Goal: Transaction & Acquisition: Obtain resource

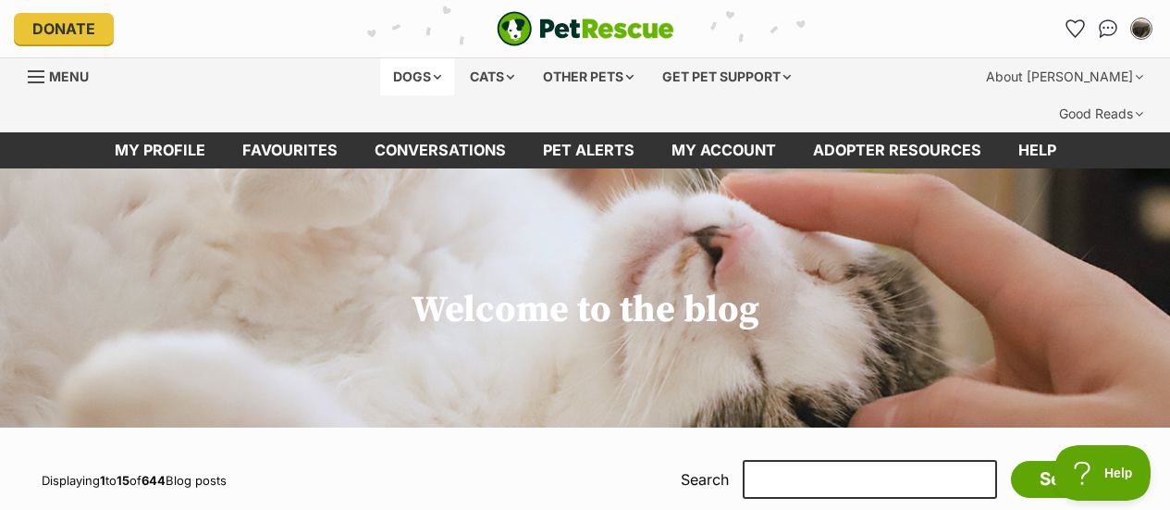
click at [415, 75] on div "Dogs" at bounding box center [417, 76] width 74 height 37
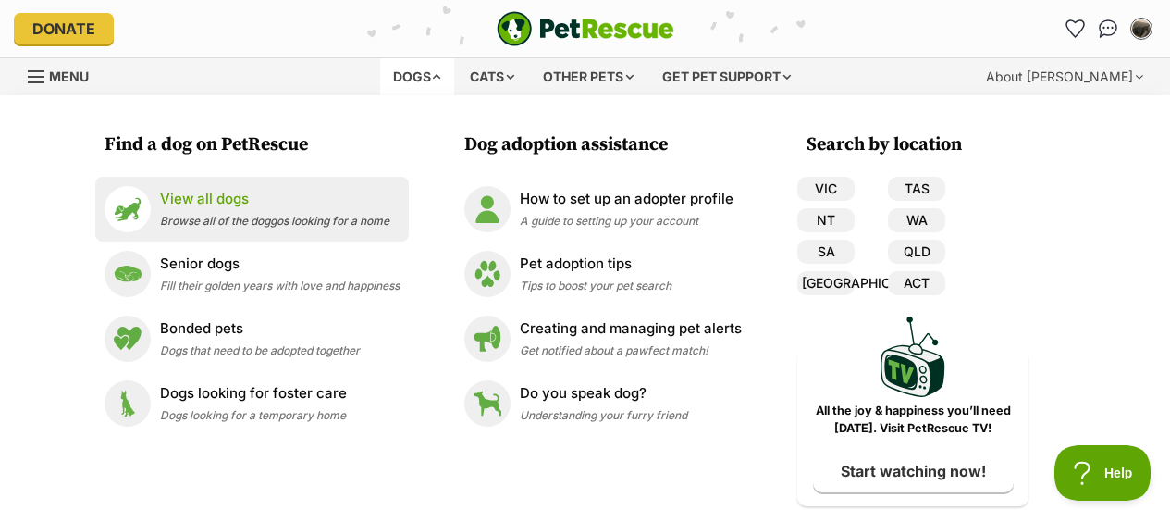
click at [306, 204] on p "View all dogs" at bounding box center [274, 199] width 229 height 21
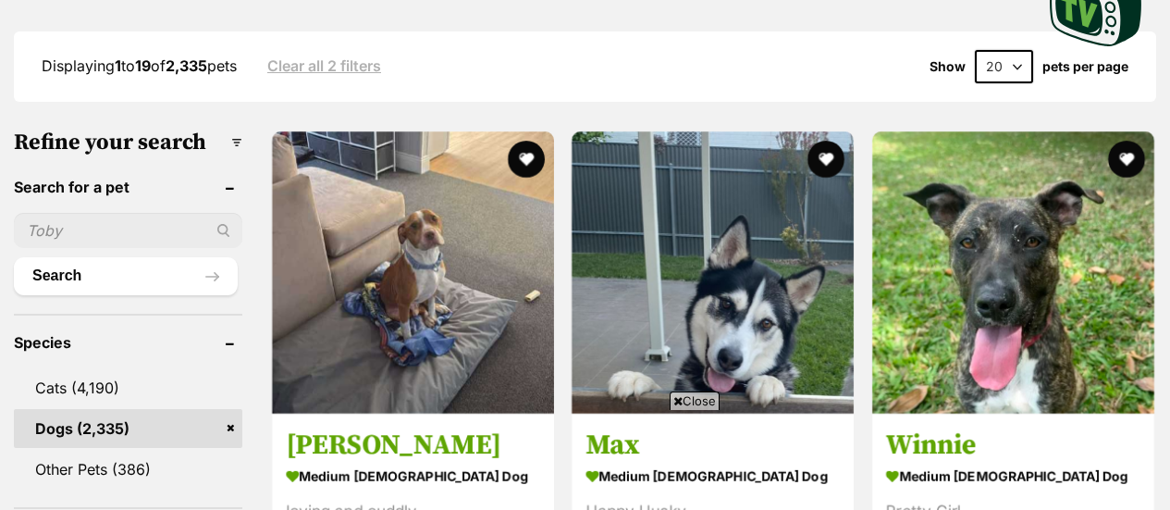
click at [101, 213] on input "text" at bounding box center [128, 230] width 228 height 35
type input "kozi"
click at [124, 257] on button "Search" at bounding box center [126, 275] width 224 height 37
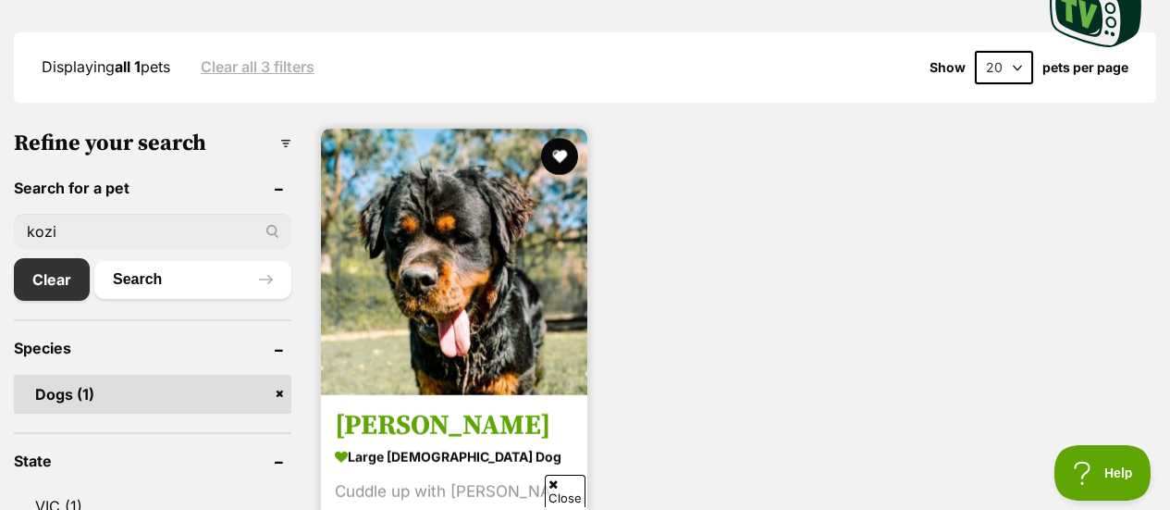
scroll to position [555, 0]
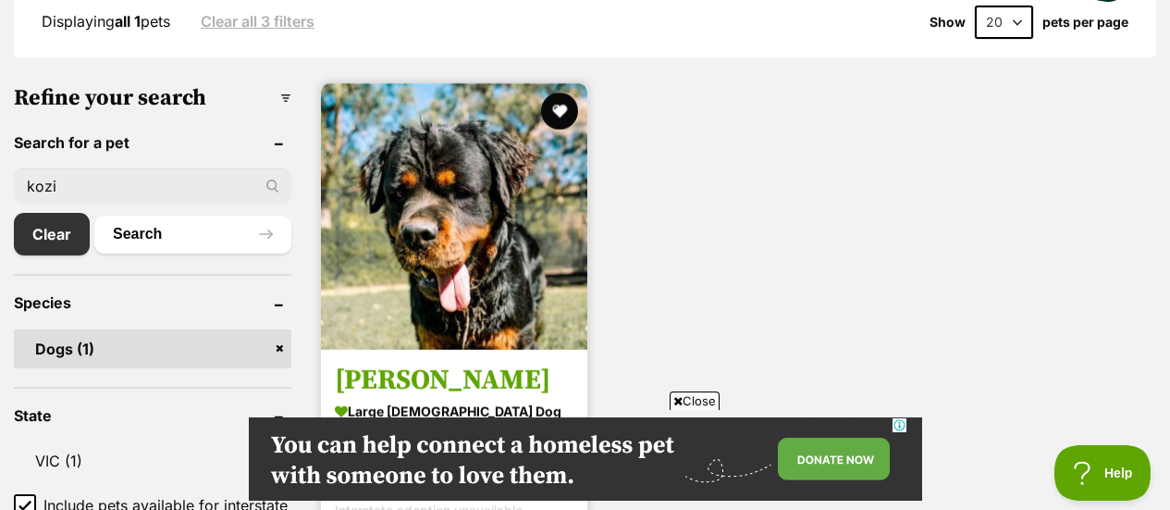
click at [407, 363] on h3 "Kozy Falko" at bounding box center [454, 380] width 239 height 35
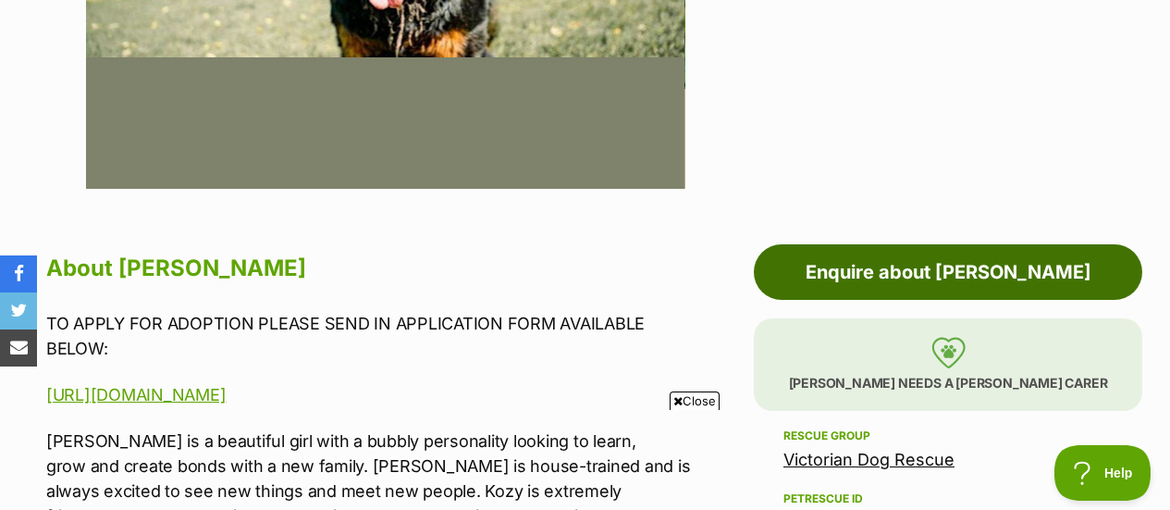
click at [982, 244] on link "Enquire about Kozy Falko" at bounding box center [948, 271] width 388 height 55
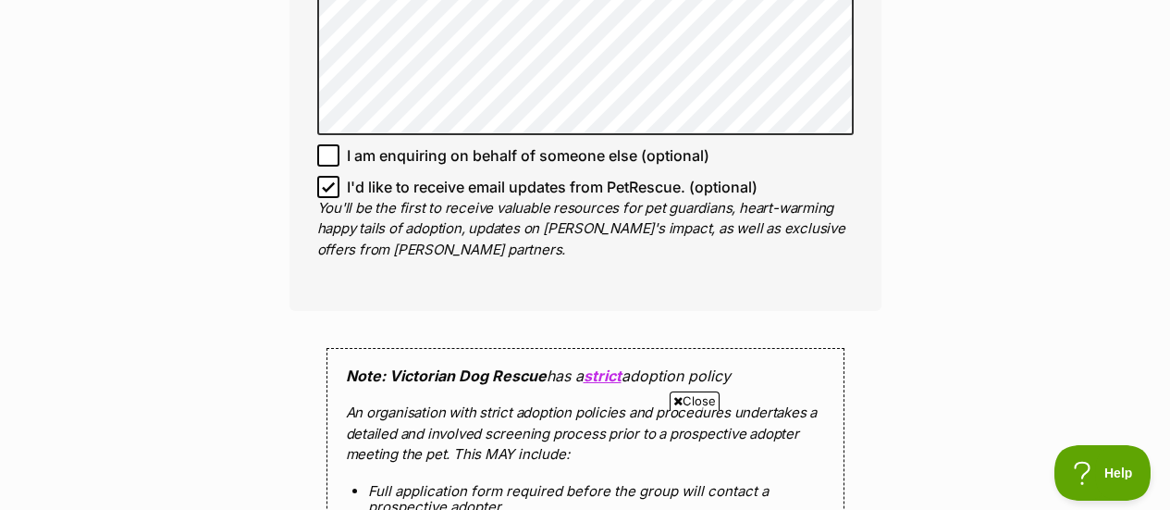
scroll to position [1480, 0]
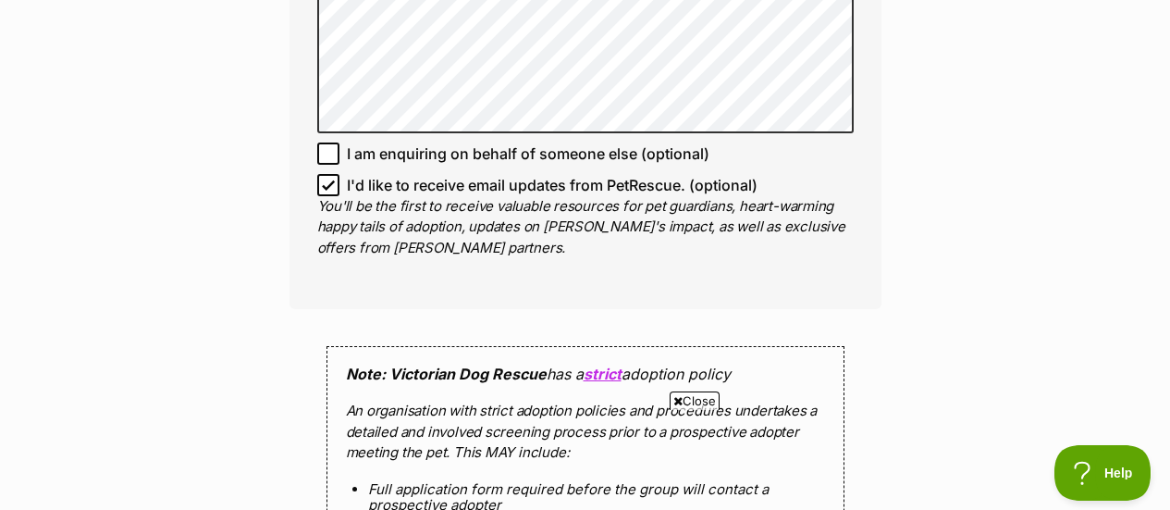
click at [334, 179] on icon at bounding box center [328, 185] width 13 height 13
click at [334, 174] on input "I'd like to receive email updates from PetRescue. (optional)" at bounding box center [328, 185] width 22 height 22
checkbox input "false"
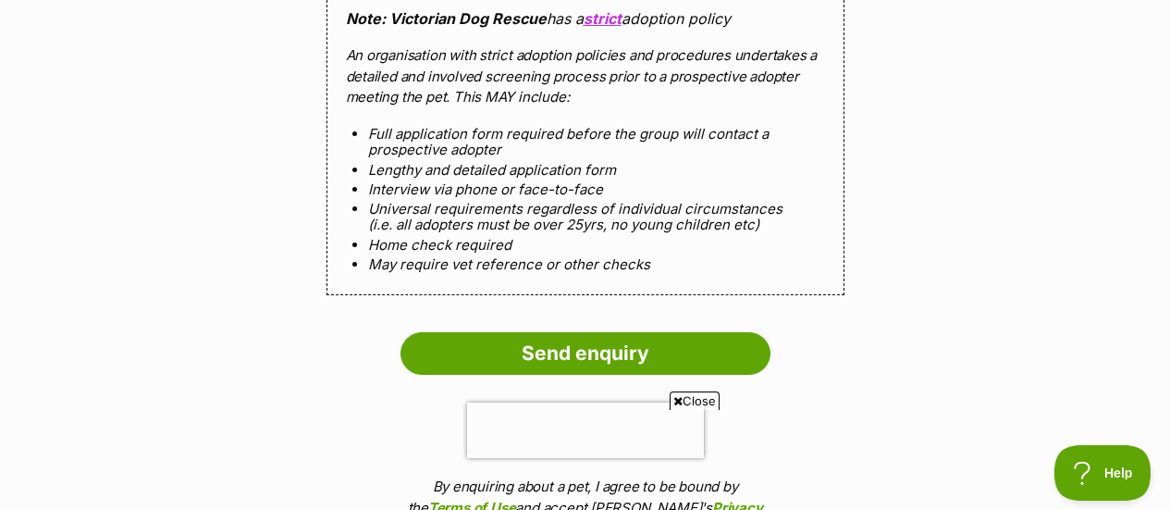
scroll to position [1850, 0]
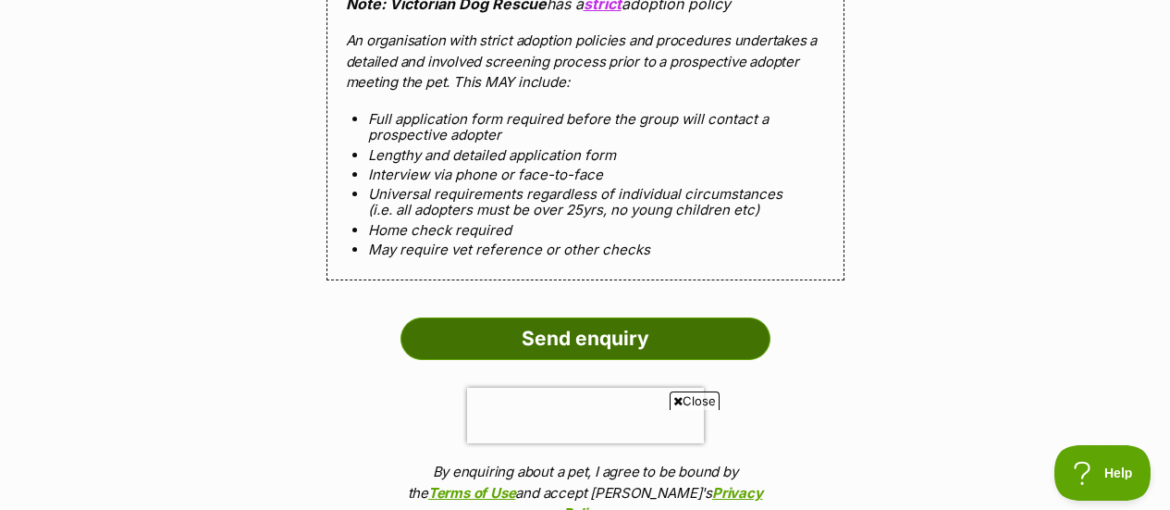
click at [550, 317] on input "Send enquiry" at bounding box center [586, 338] width 370 height 43
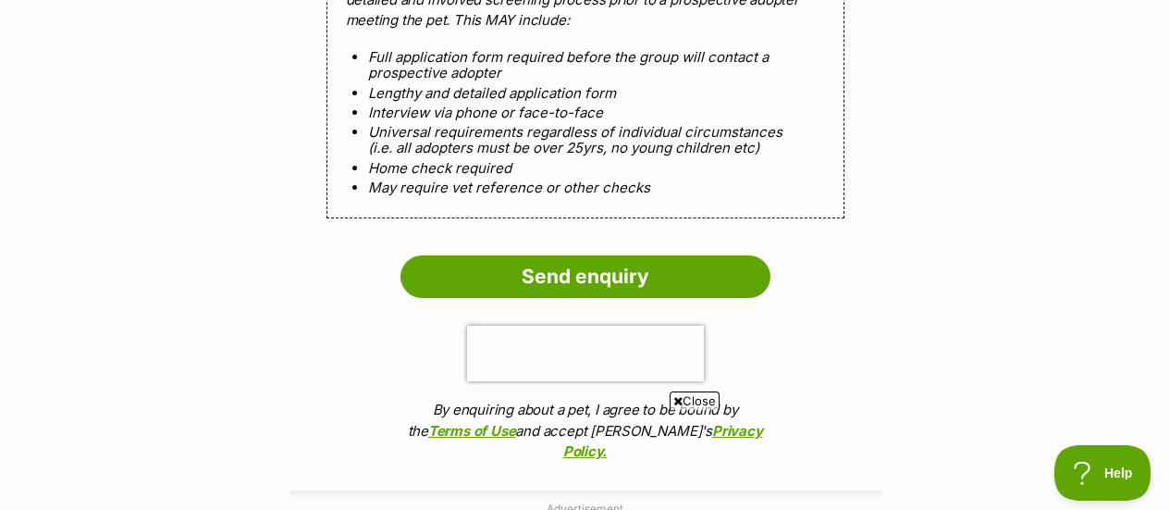
scroll to position [1942, 0]
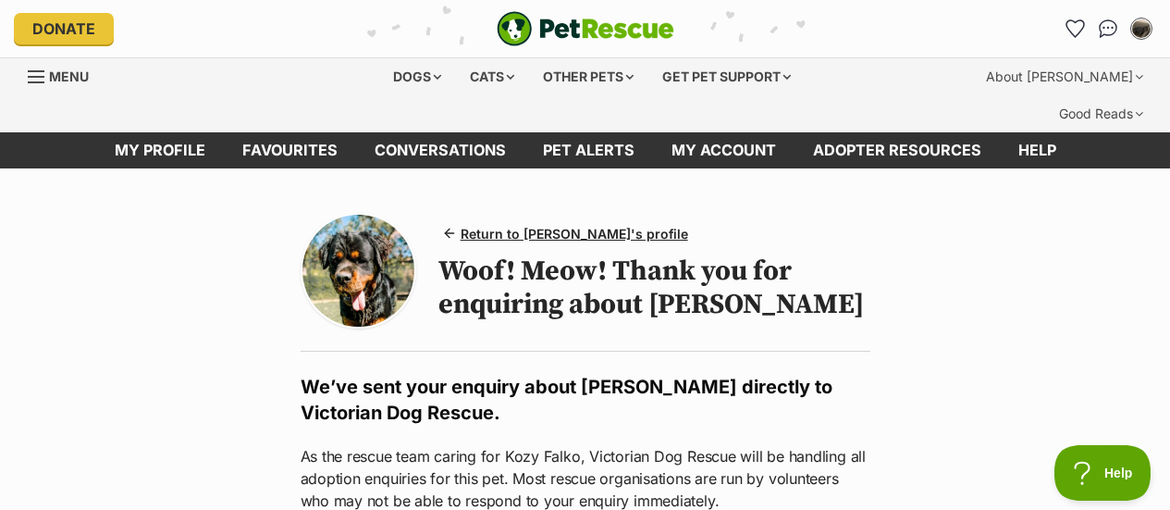
click at [1141, 43] on button "My account" at bounding box center [1142, 28] width 38 height 38
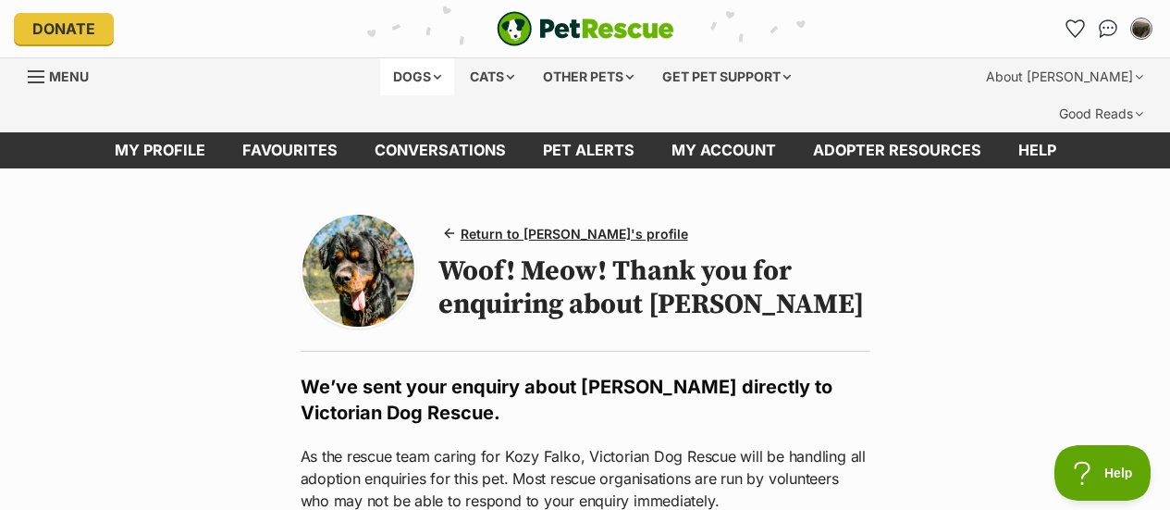
click at [401, 78] on div "Dogs" at bounding box center [417, 76] width 74 height 37
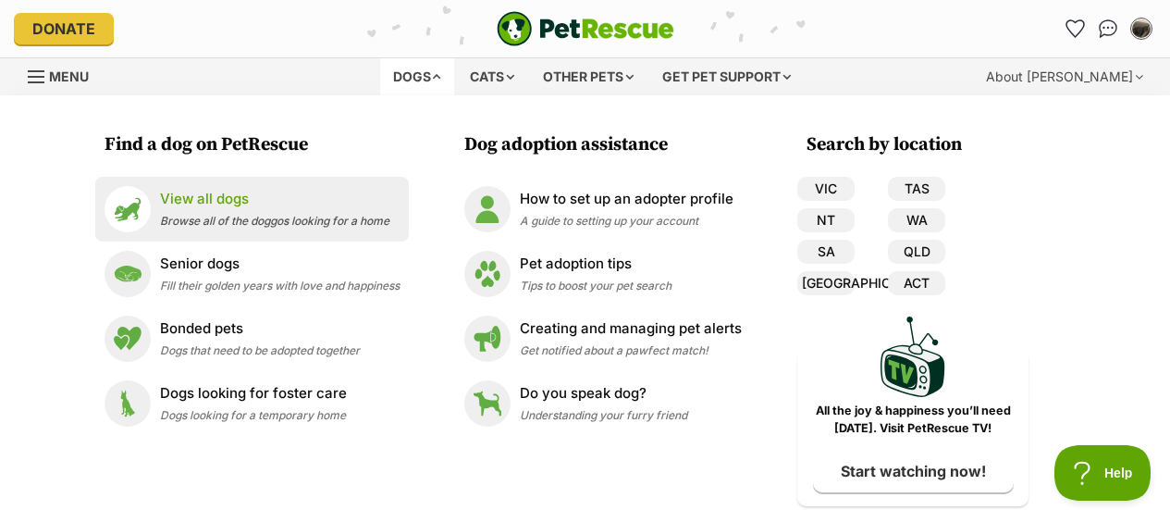
click at [283, 199] on p "View all dogs" at bounding box center [274, 199] width 229 height 21
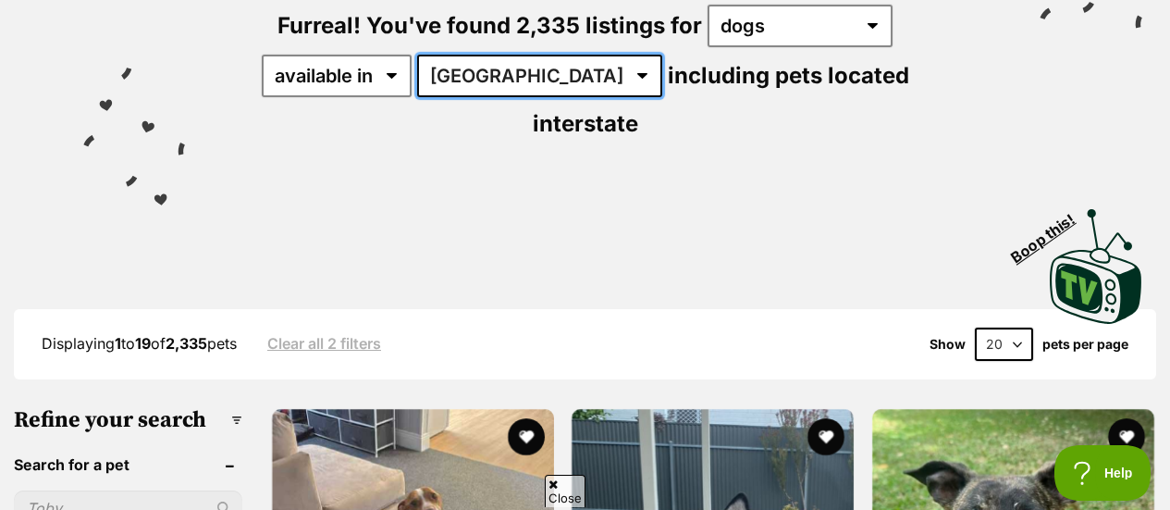
drag, startPoint x: 529, startPoint y: 40, endPoint x: 529, endPoint y: 53, distance: 12.9
click at [529, 55] on select "Australia ACT NSW NT QLD SA TAS VIC WA" at bounding box center [539, 76] width 245 height 43
select select "VIC"
click at [420, 55] on select "Australia ACT NSW NT QLD SA TAS VIC WA" at bounding box center [539, 76] width 245 height 43
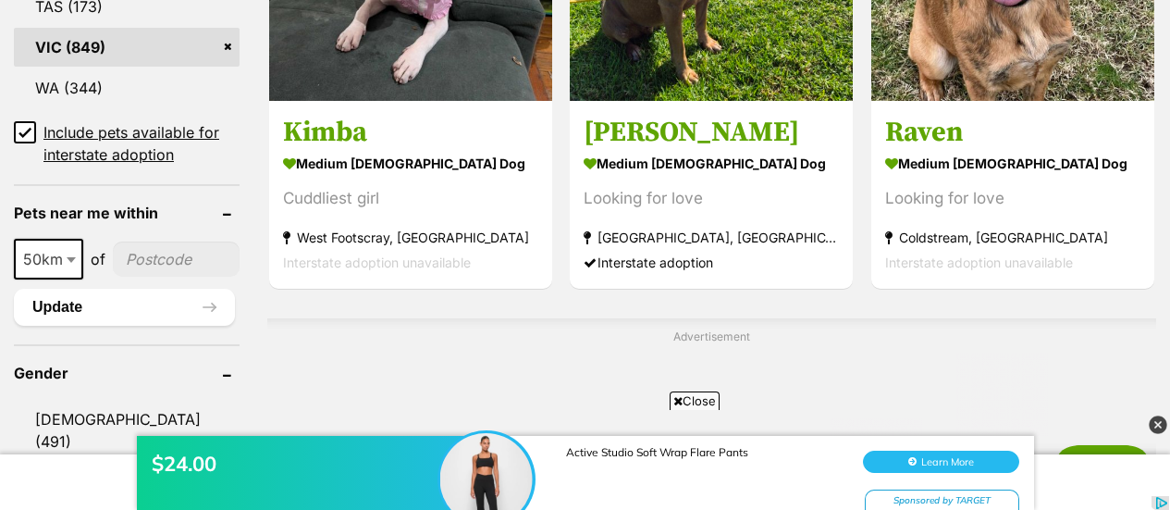
scroll to position [1387, 0]
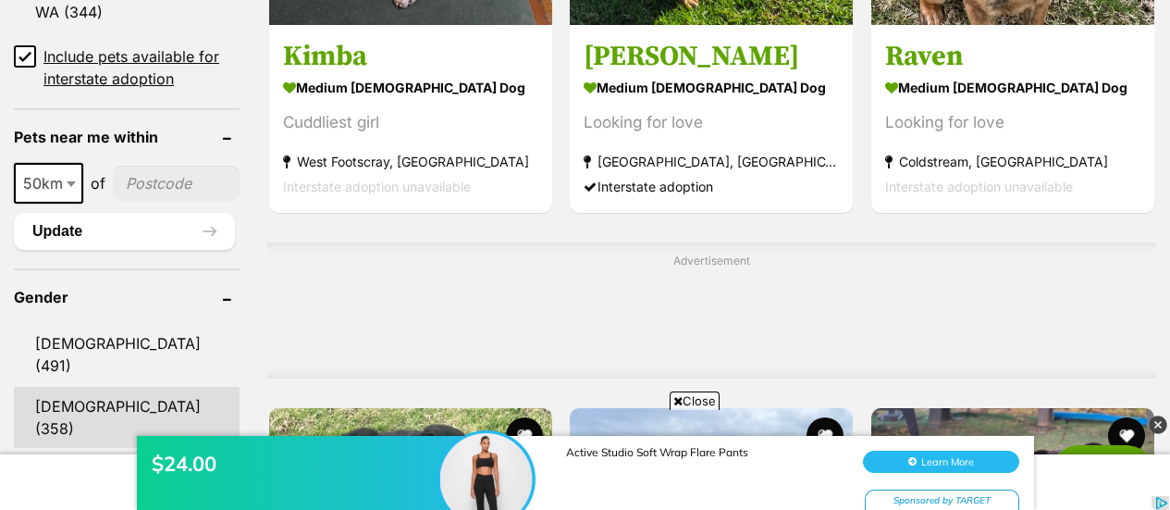
click at [105, 387] on link "Female (358)" at bounding box center [127, 417] width 226 height 61
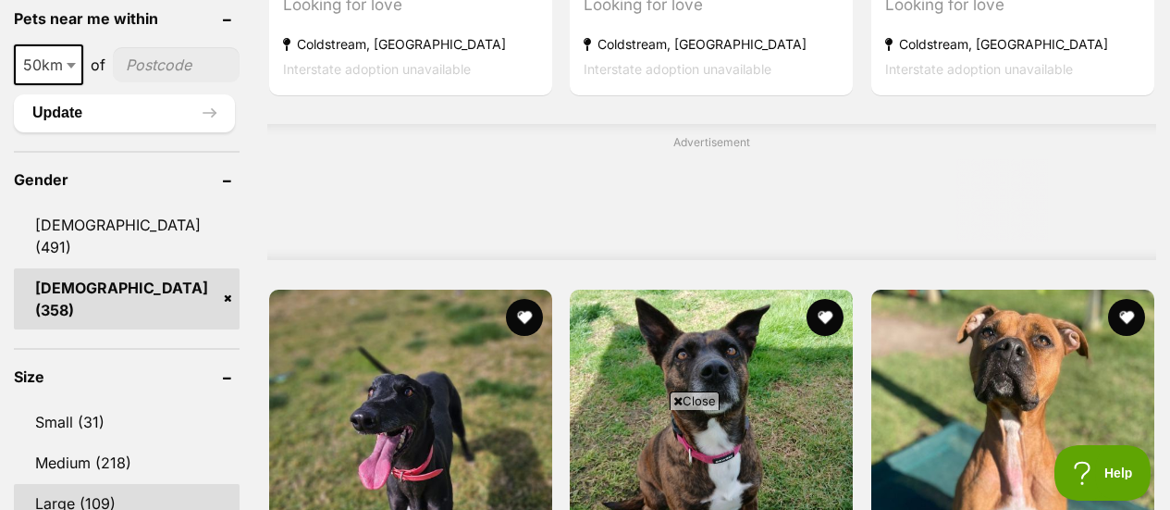
scroll to position [1665, 0]
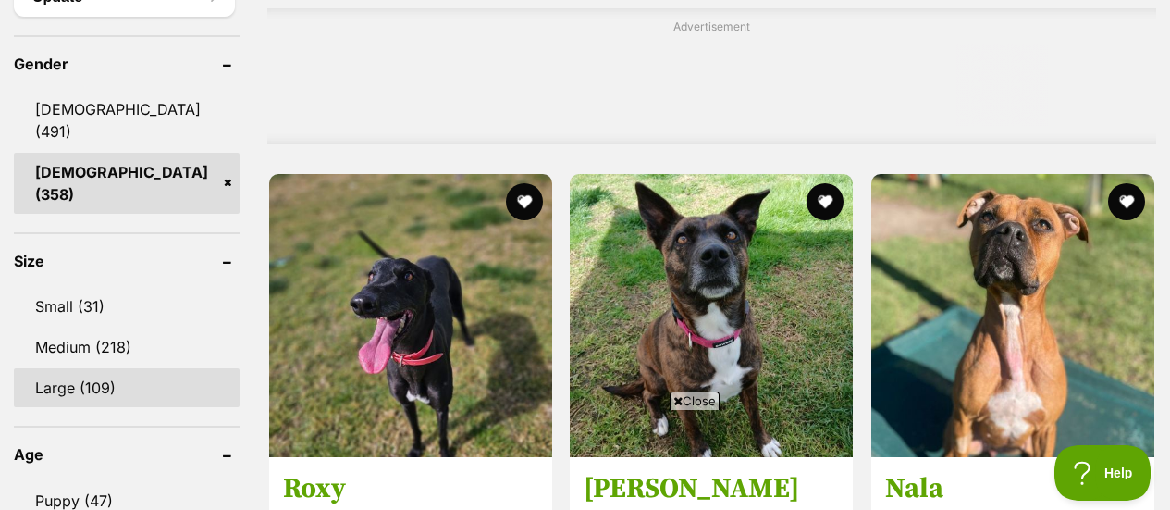
click at [105, 368] on link "Large (109)" at bounding box center [127, 387] width 226 height 39
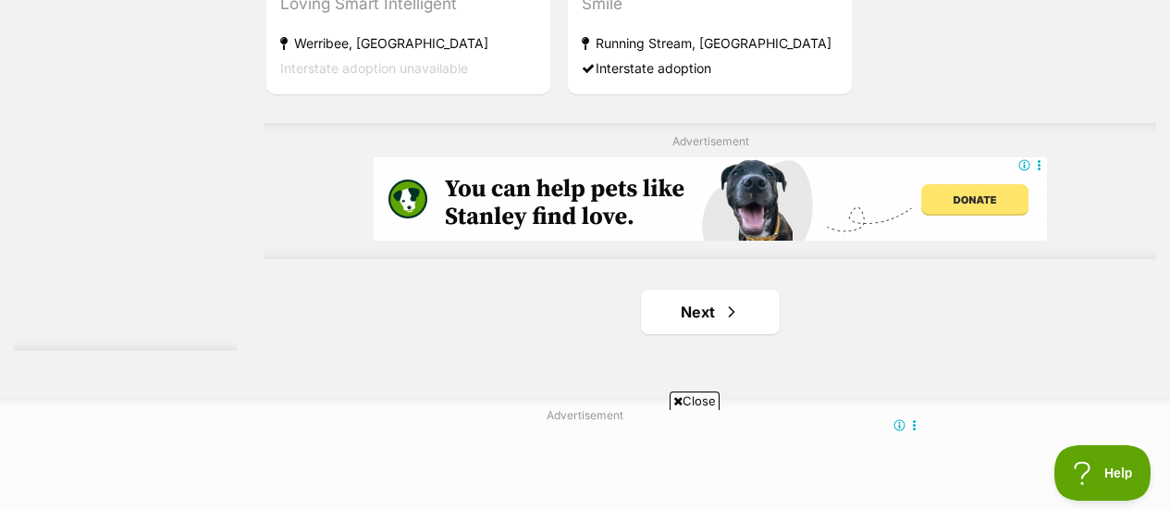
scroll to position [4440, 0]
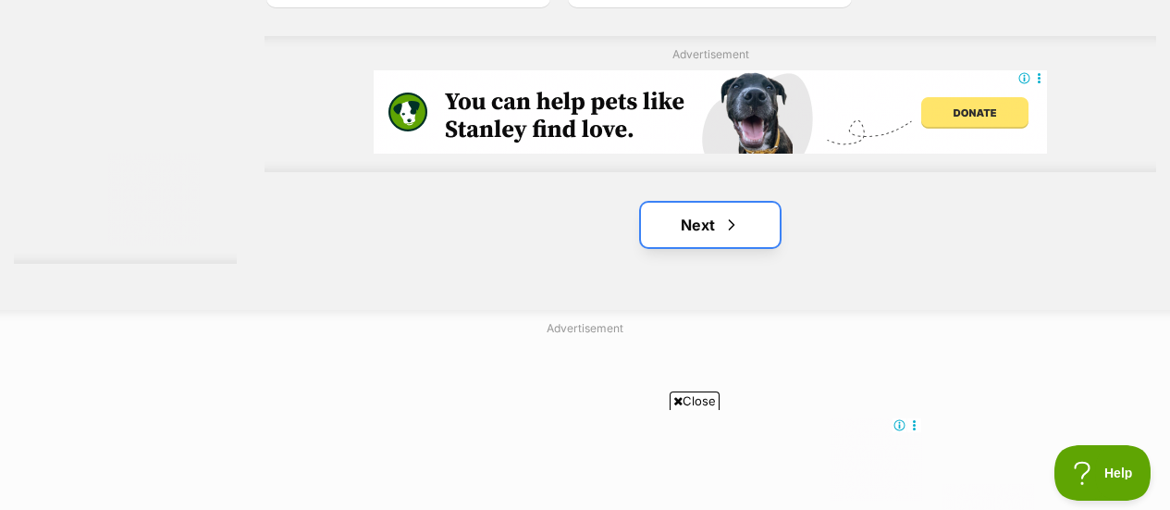
click at [718, 203] on link "Next" at bounding box center [710, 225] width 139 height 44
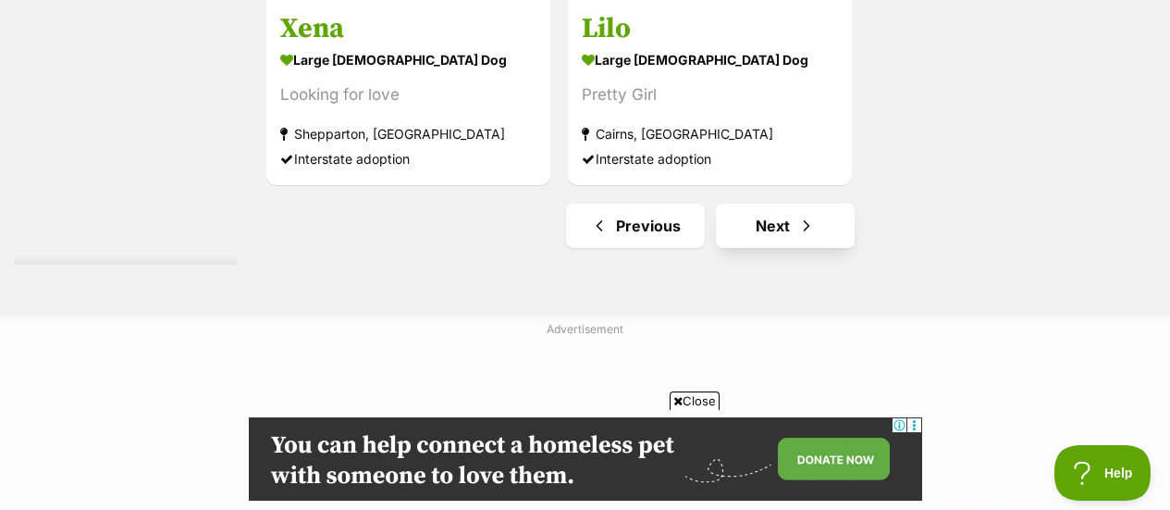
scroll to position [4440, 0]
click at [780, 203] on link "Next" at bounding box center [785, 225] width 139 height 44
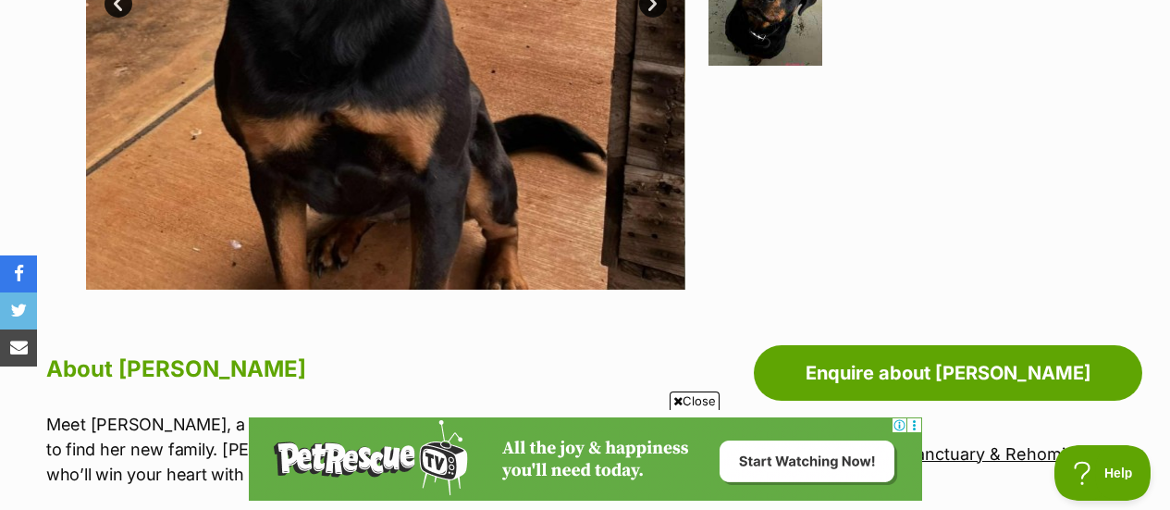
scroll to position [1017, 0]
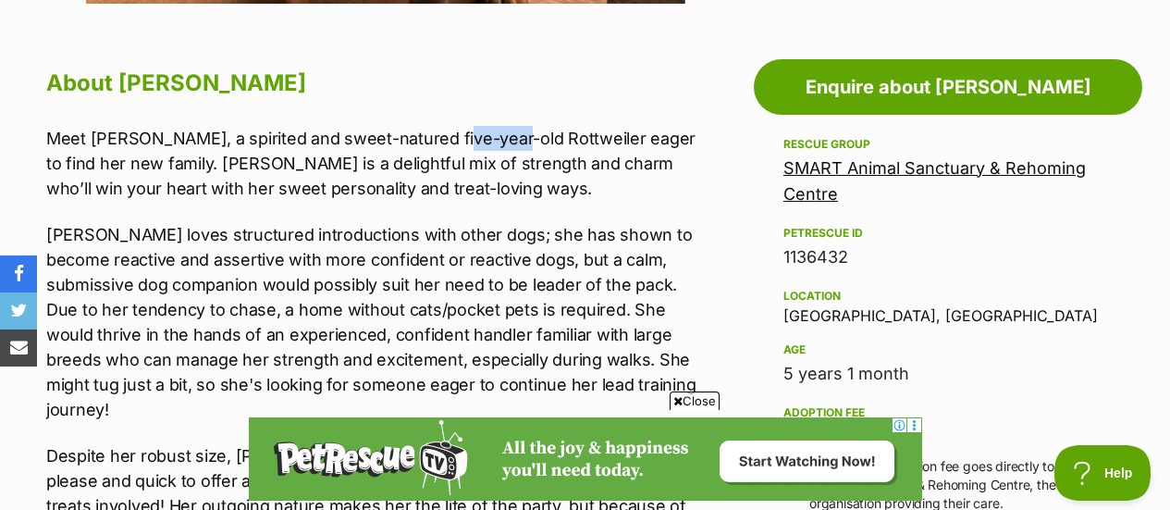
drag, startPoint x: 440, startPoint y: 100, endPoint x: 494, endPoint y: 102, distance: 53.7
click at [493, 126] on p "Meet Rosie, a spirited and sweet-natured five-year-old Rottweiler eager to find…" at bounding box center [371, 163] width 650 height 75
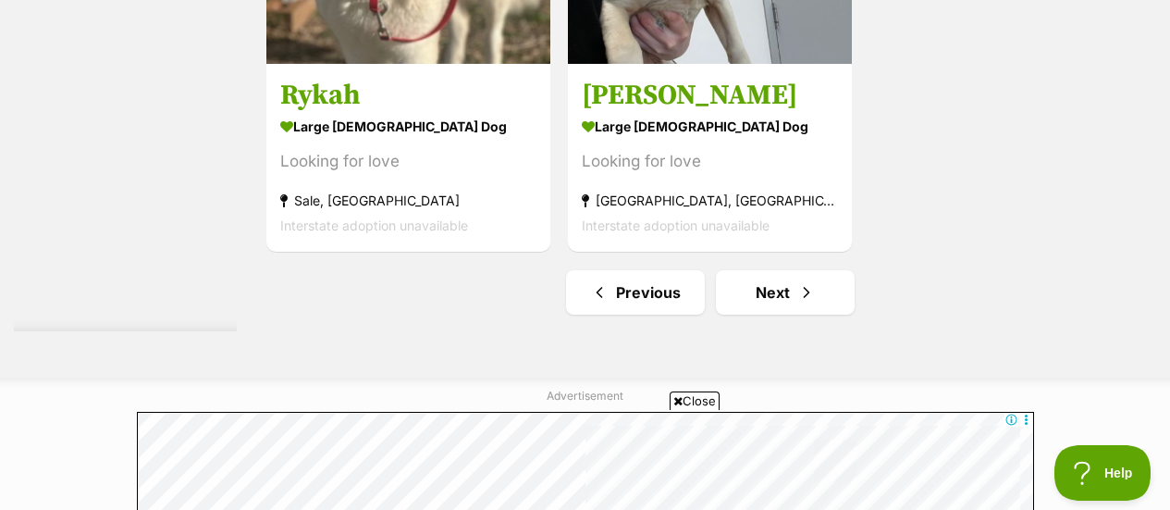
scroll to position [4625, 0]
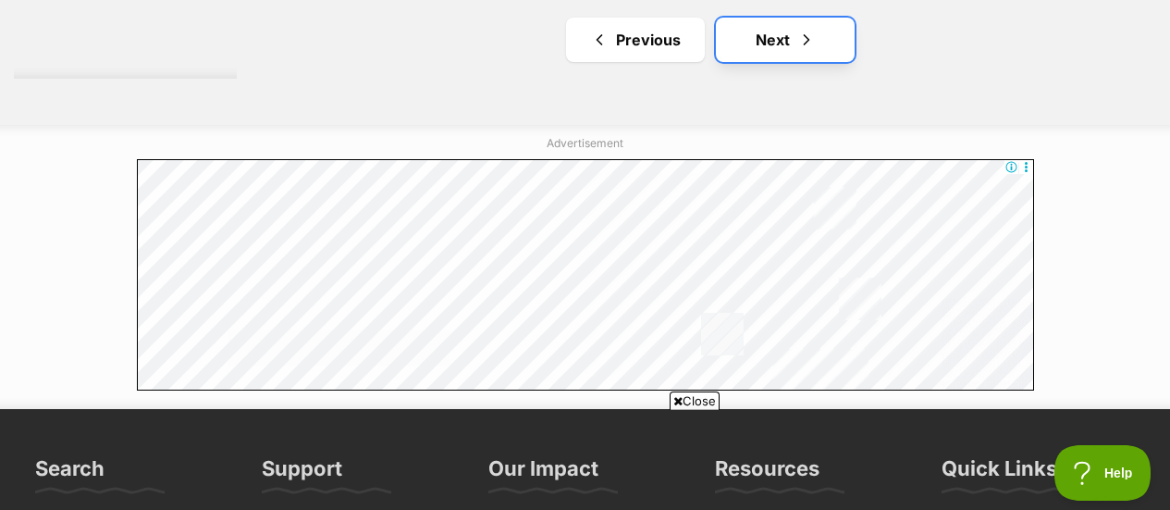
click at [792, 21] on link "Next" at bounding box center [785, 40] width 139 height 44
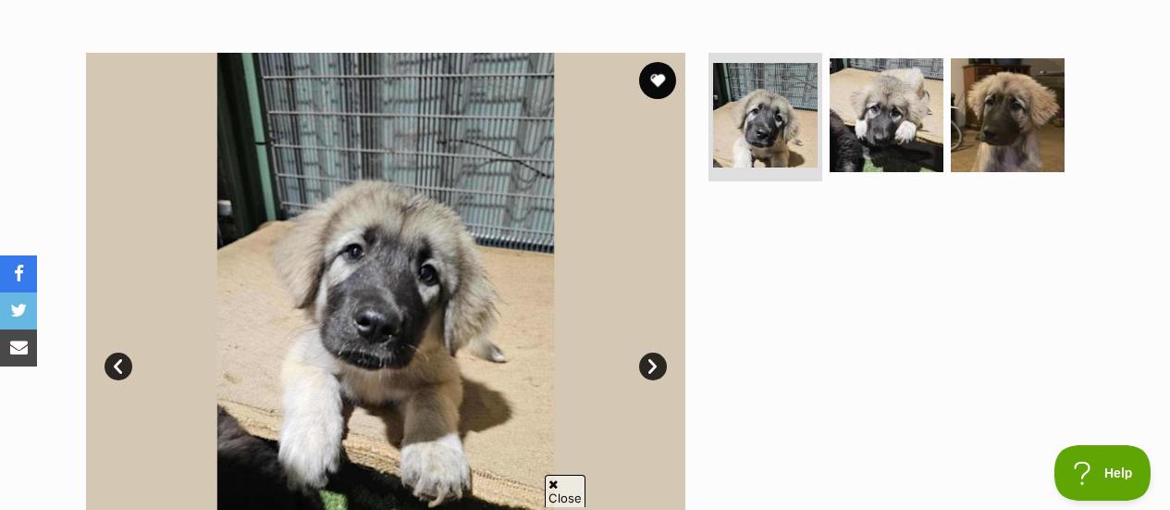
scroll to position [370, 0]
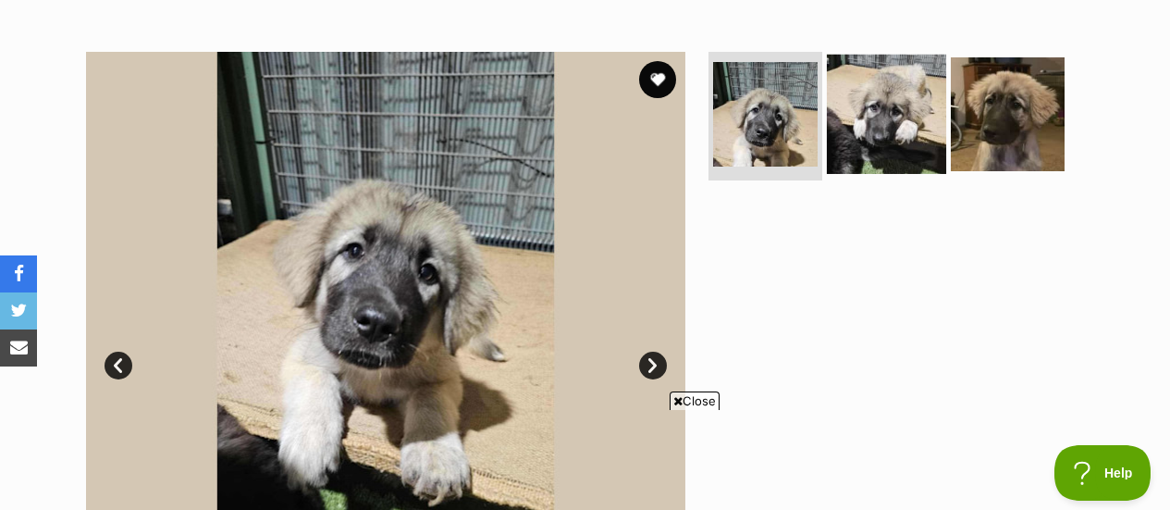
click at [877, 96] on img at bounding box center [886, 113] width 119 height 119
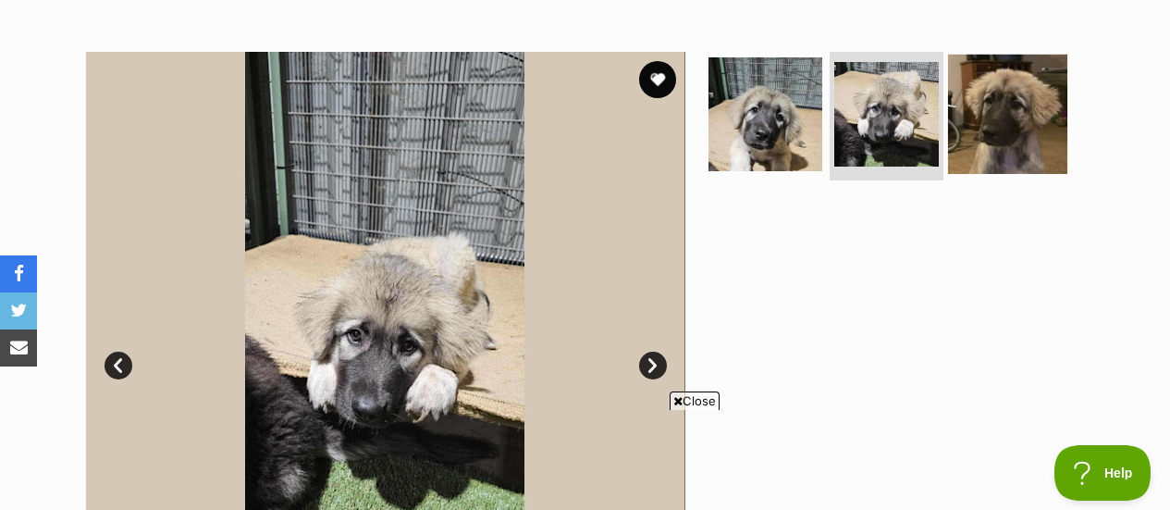
click at [995, 91] on img at bounding box center [1007, 113] width 119 height 119
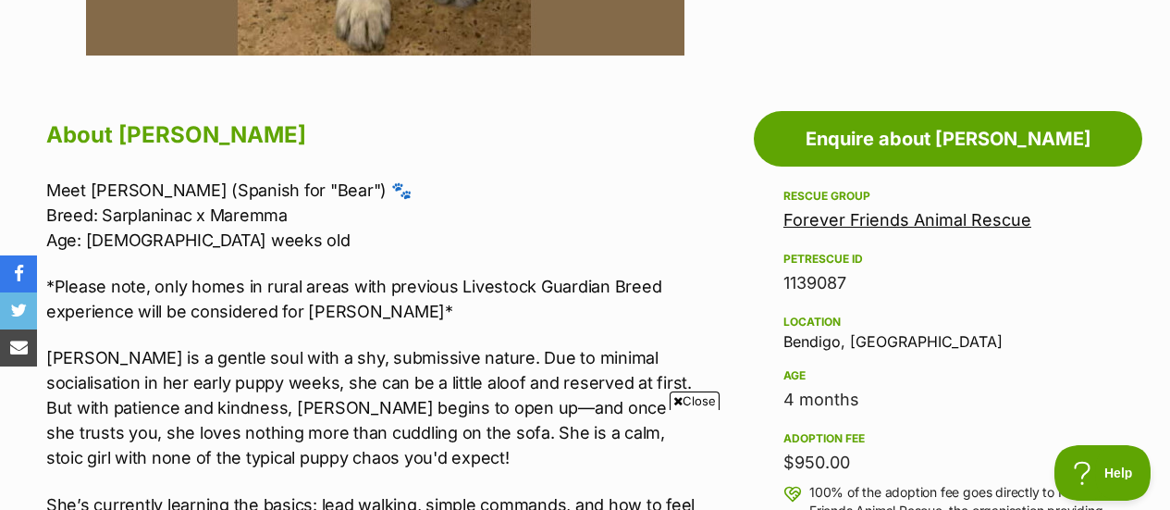
scroll to position [1017, 0]
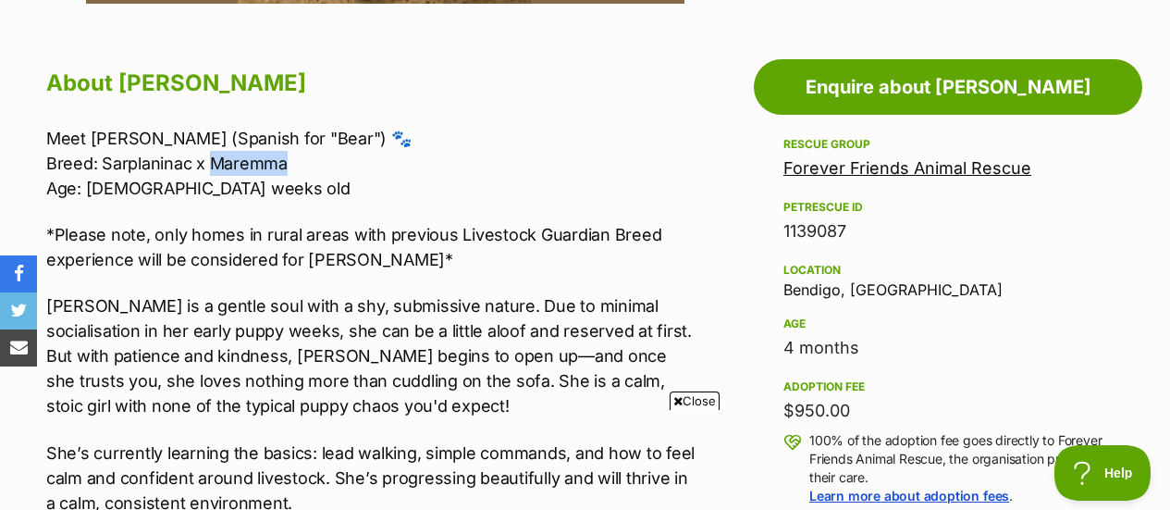
drag, startPoint x: 289, startPoint y: 130, endPoint x: 210, endPoint y: 132, distance: 78.6
click at [210, 132] on p "Meet Osa (Spanish for "Bear") 🐾 Breed: Sarplaninac x Maremma Age: 15 weeks old" at bounding box center [371, 163] width 650 height 75
drag, startPoint x: 189, startPoint y: 119, endPoint x: 103, endPoint y: 122, distance: 86.1
click at [103, 126] on p "Meet Osa (Spanish for "Bear") 🐾 Breed: Sarplaninac x Maremma Age: 15 weeks old" at bounding box center [371, 163] width 650 height 75
copy p "Sarplaninac"
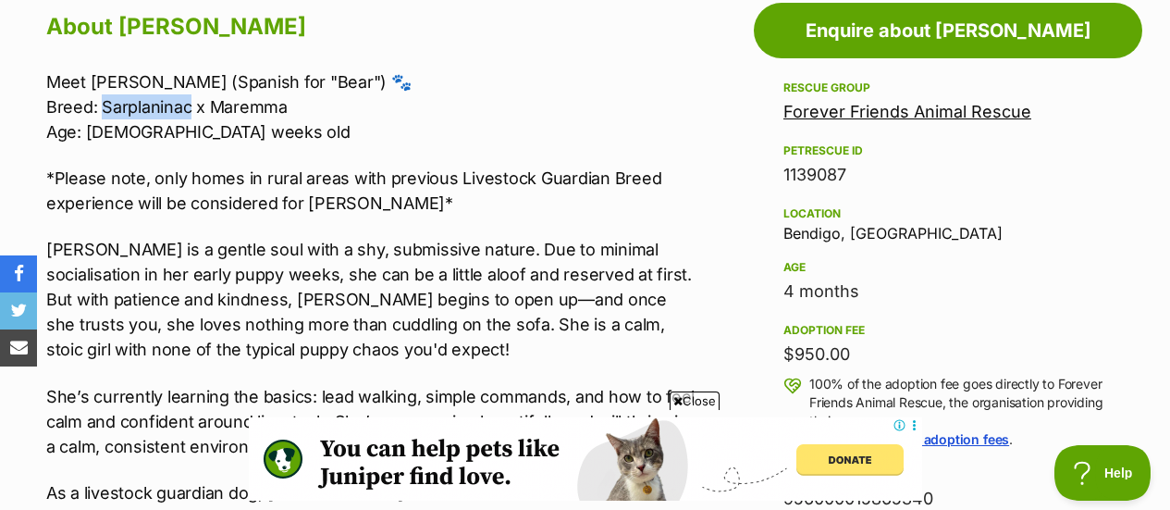
scroll to position [1110, 0]
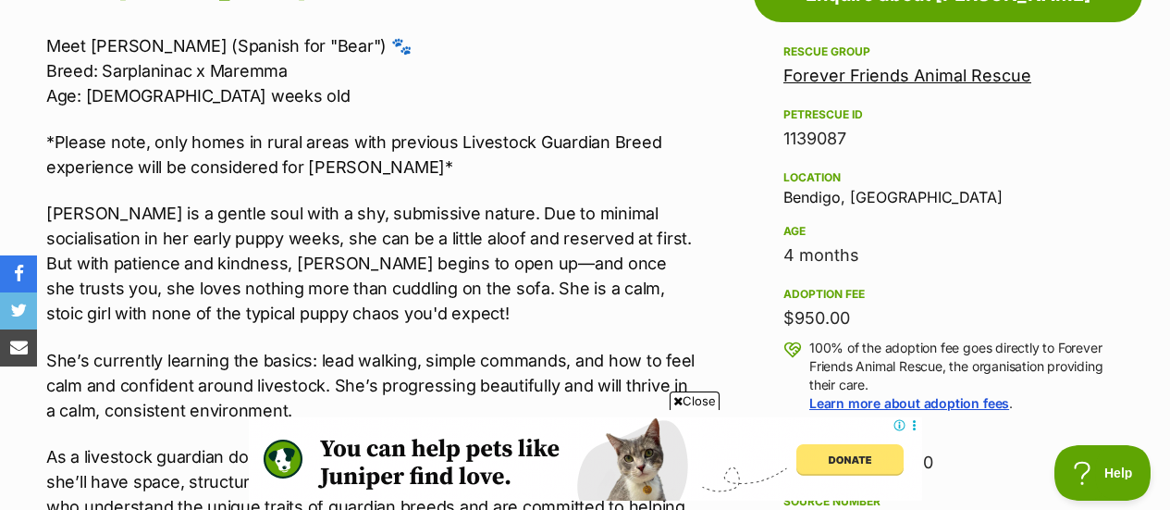
click at [188, 65] on p "Meet Osa (Spanish for "Bear") 🐾 Breed: Sarplaninac x Maremma Age: 15 weeks old" at bounding box center [371, 70] width 650 height 75
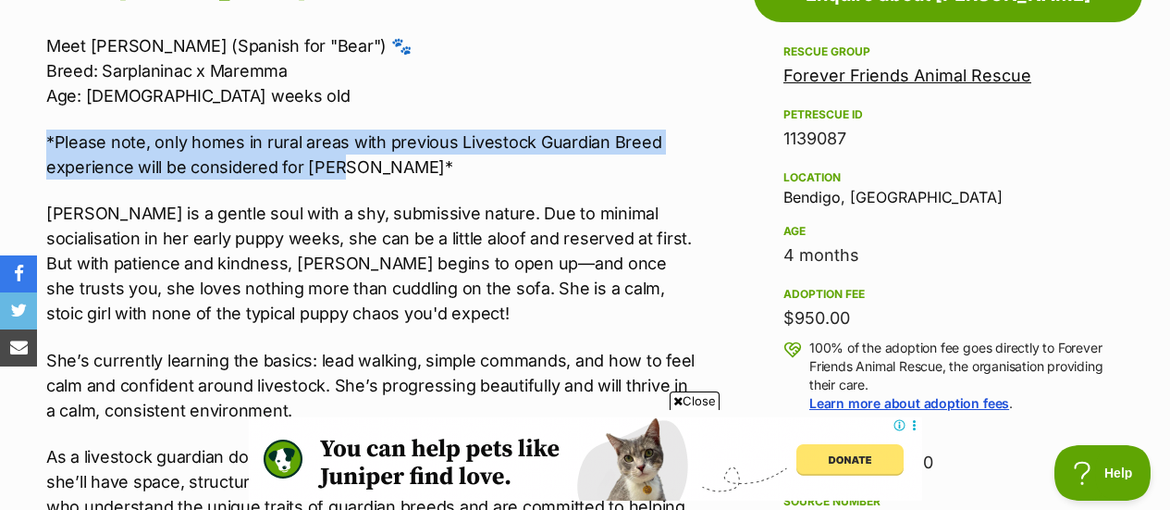
drag, startPoint x: 394, startPoint y: 137, endPoint x: 40, endPoint y: 108, distance: 355.4
click at [40, 108] on div "About Osa Meet Osa (Spanish for "Bear") 🐾 Breed: Sarplaninac x Maremma Age: 15 …" at bounding box center [362, 406] width 669 height 873
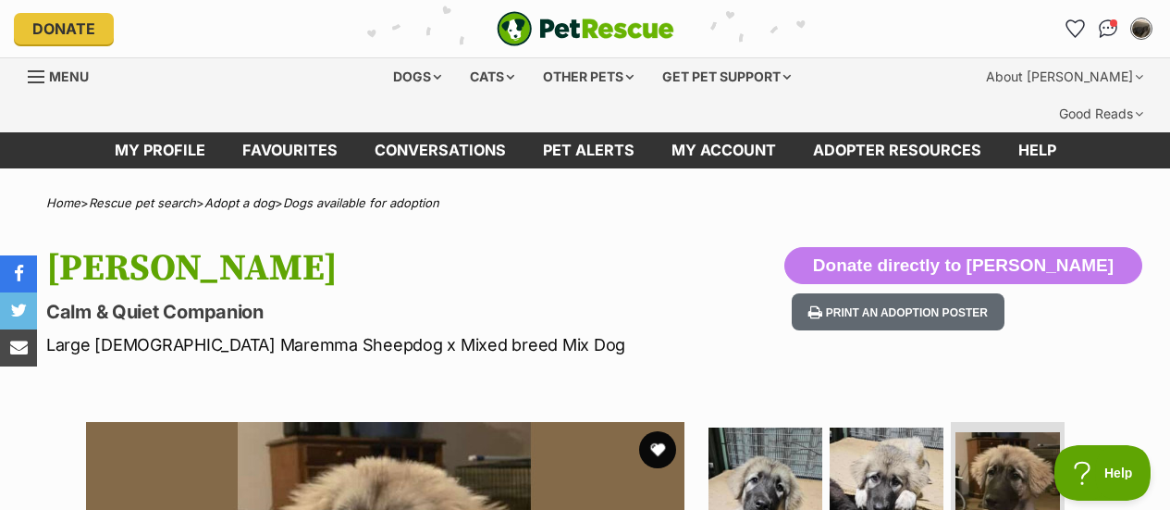
scroll to position [0, 0]
drag, startPoint x: 444, startPoint y: 2, endPoint x: 789, endPoint y: 231, distance: 414.3
click at [783, 247] on div "Osa Calm & Quiet Companion Large Female Maremma Sheepdog x Mixed breed Mix Dog …" at bounding box center [585, 302] width 1170 height 110
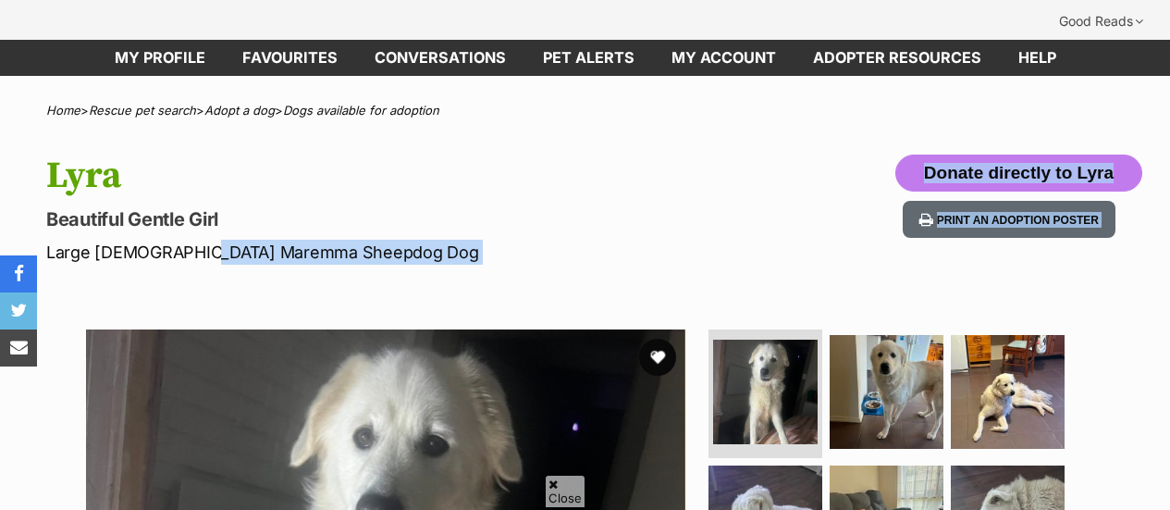
drag, startPoint x: 199, startPoint y: 216, endPoint x: 135, endPoint y: 228, distance: 64.8
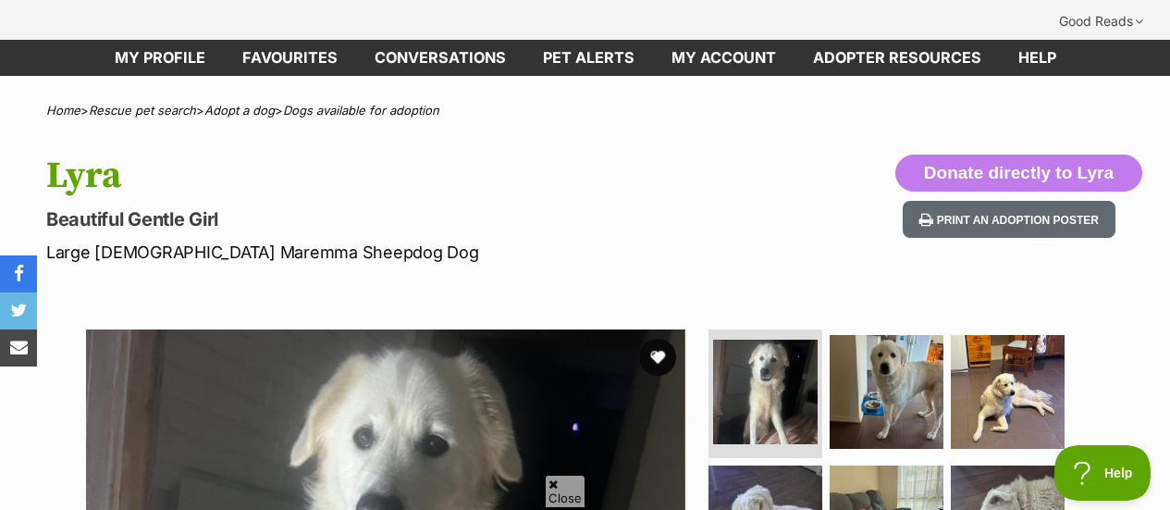
click at [144, 240] on p "Large [DEMOGRAPHIC_DATA] Maremma Sheepdog Dog" at bounding box center [380, 252] width 669 height 25
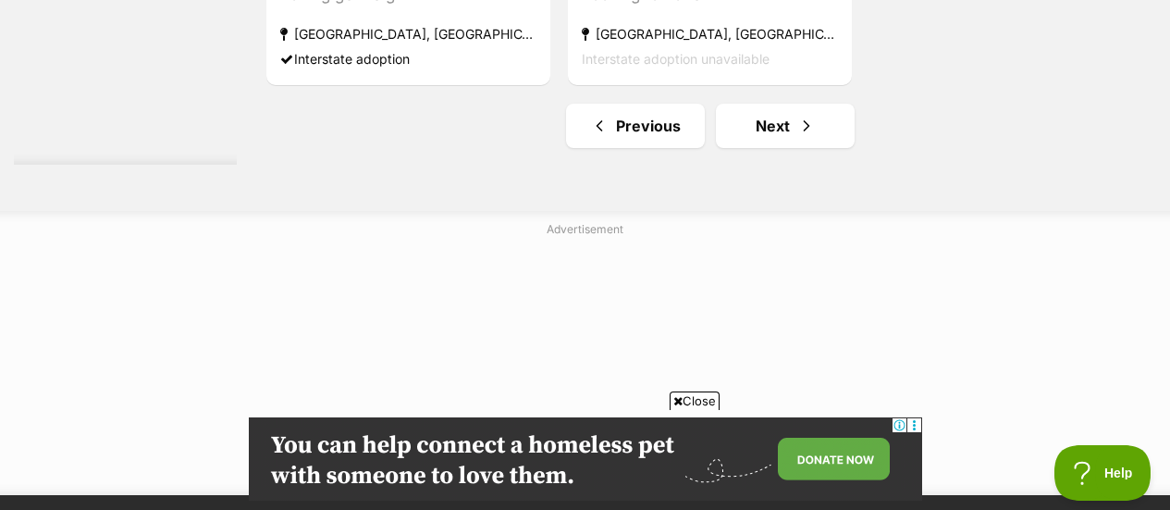
scroll to position [4532, 0]
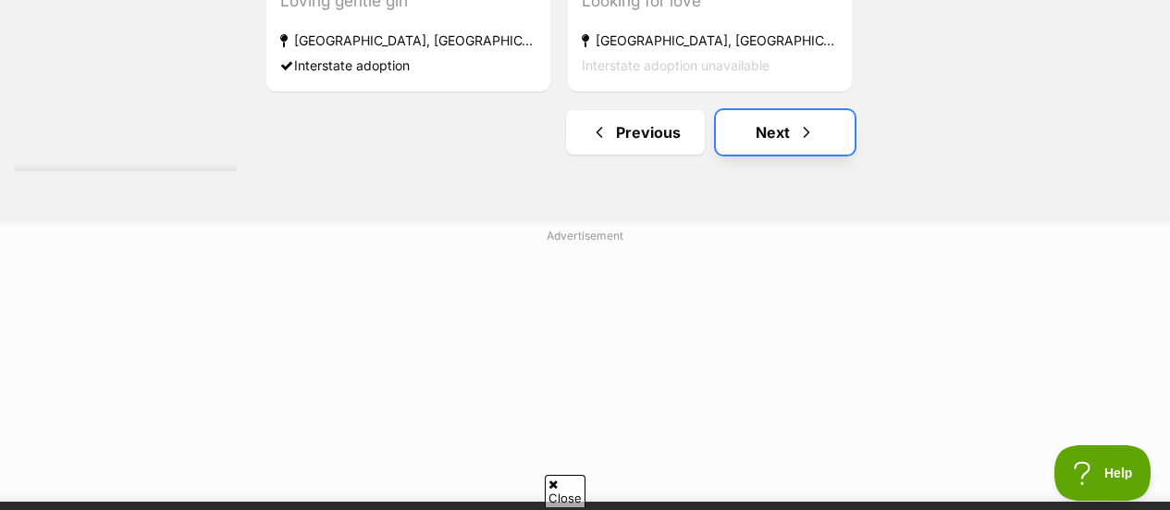
click at [780, 110] on link "Next" at bounding box center [785, 132] width 139 height 44
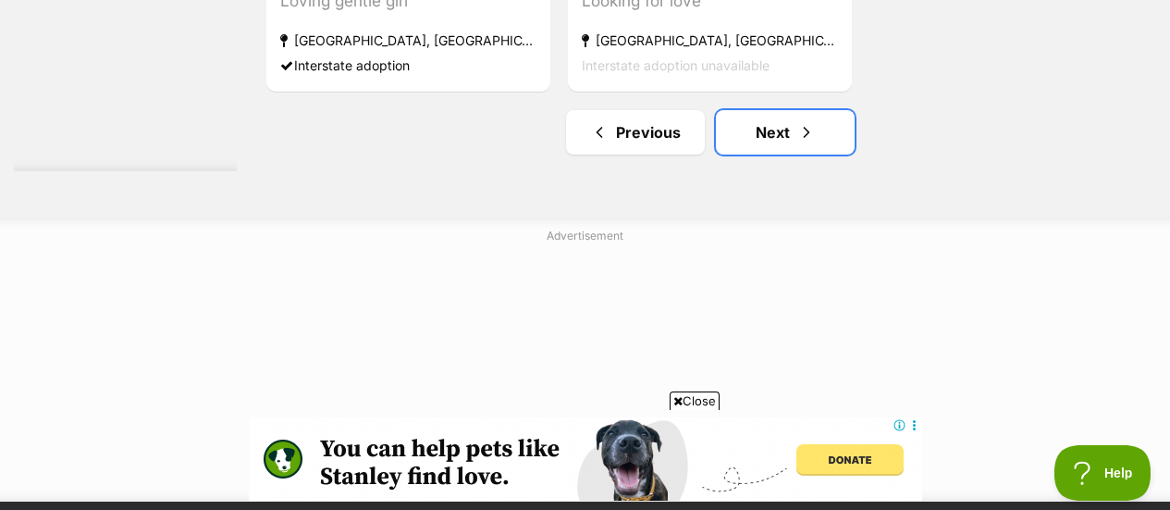
scroll to position [0, 0]
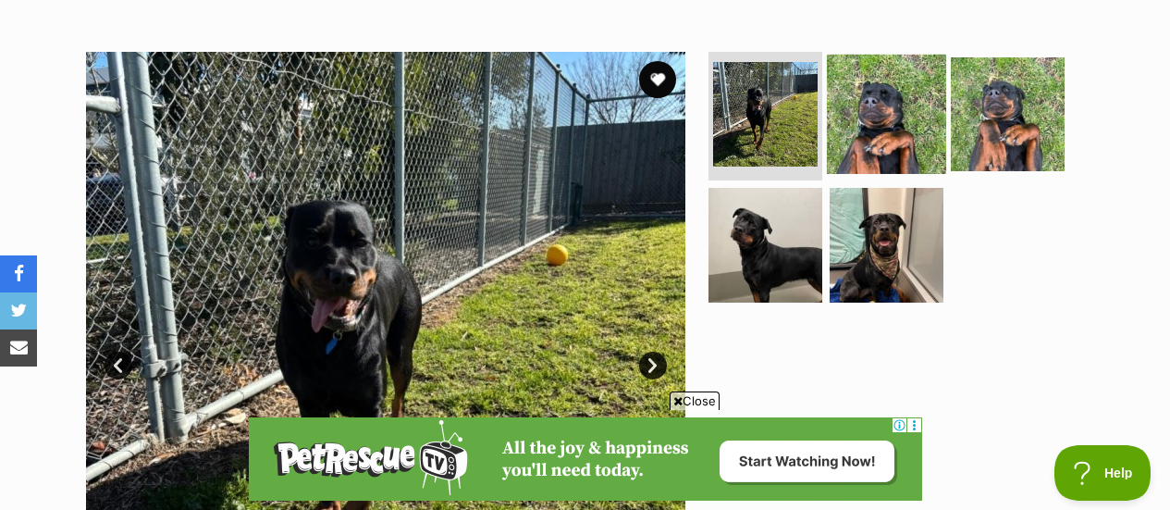
click at [892, 101] on img at bounding box center [886, 113] width 119 height 119
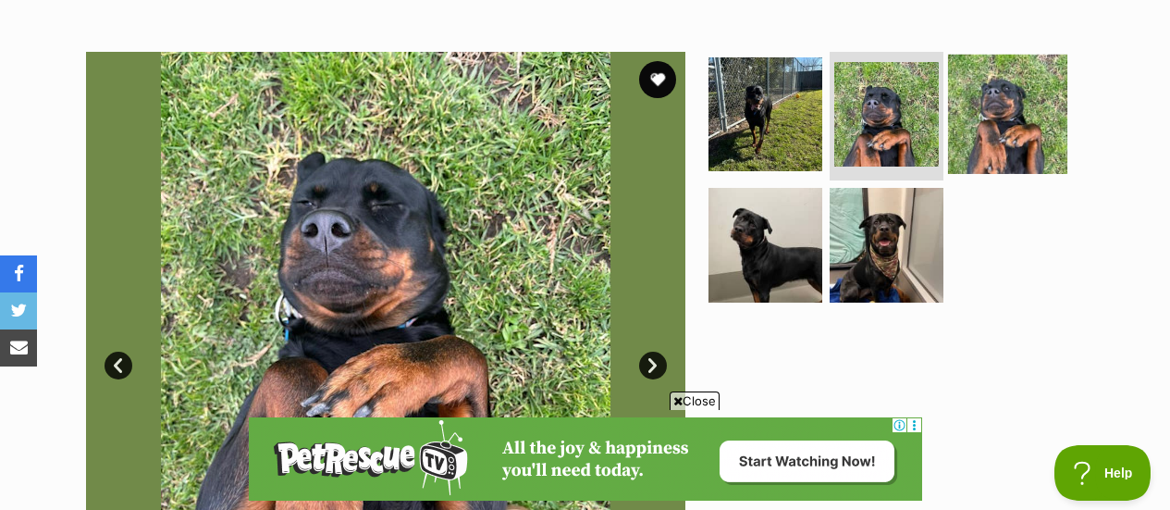
click at [1044, 79] on img at bounding box center [1007, 113] width 119 height 119
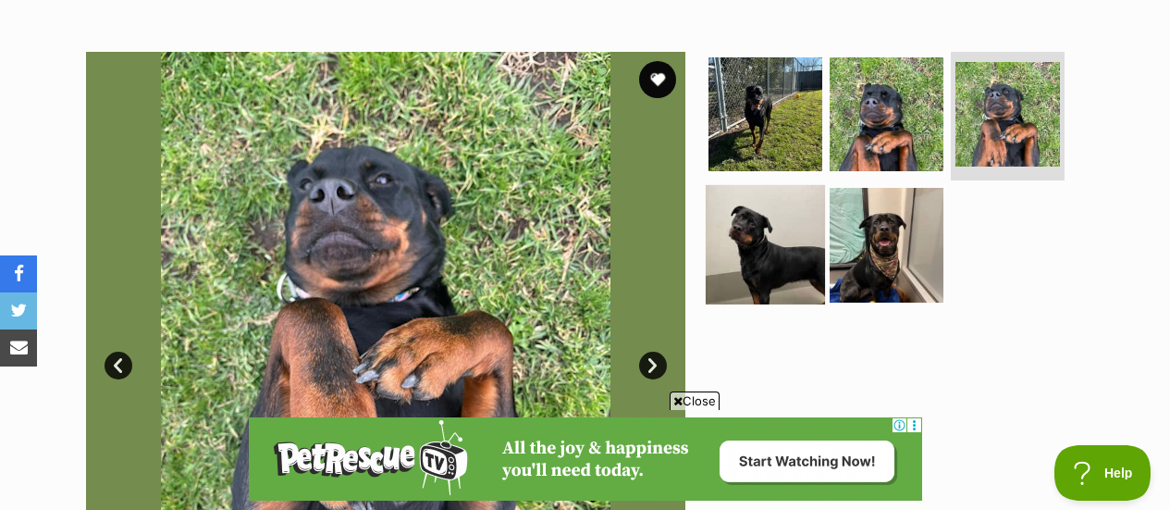
click at [764, 199] on img at bounding box center [765, 244] width 119 height 119
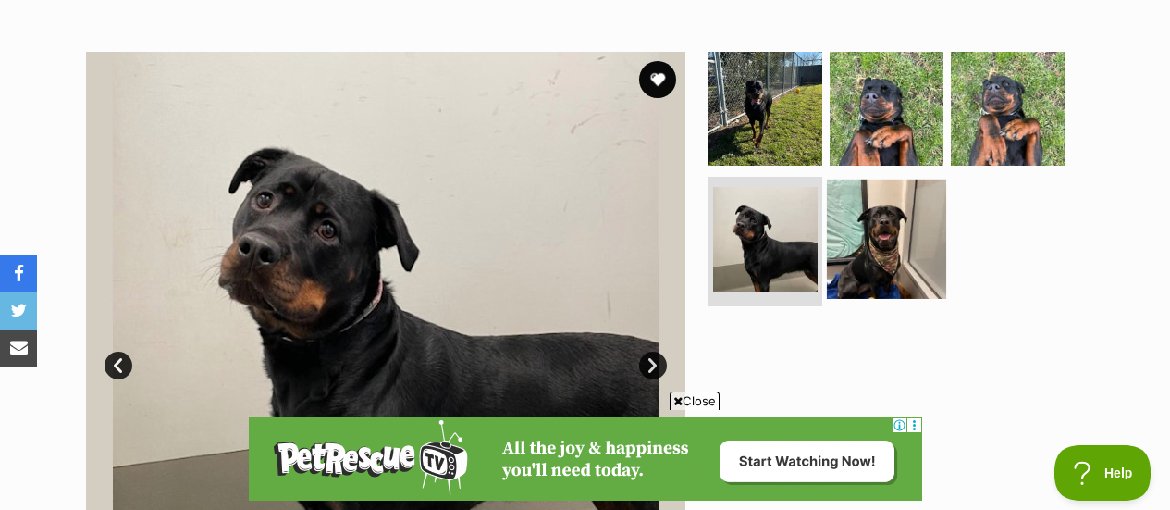
click at [915, 230] on img at bounding box center [886, 238] width 119 height 119
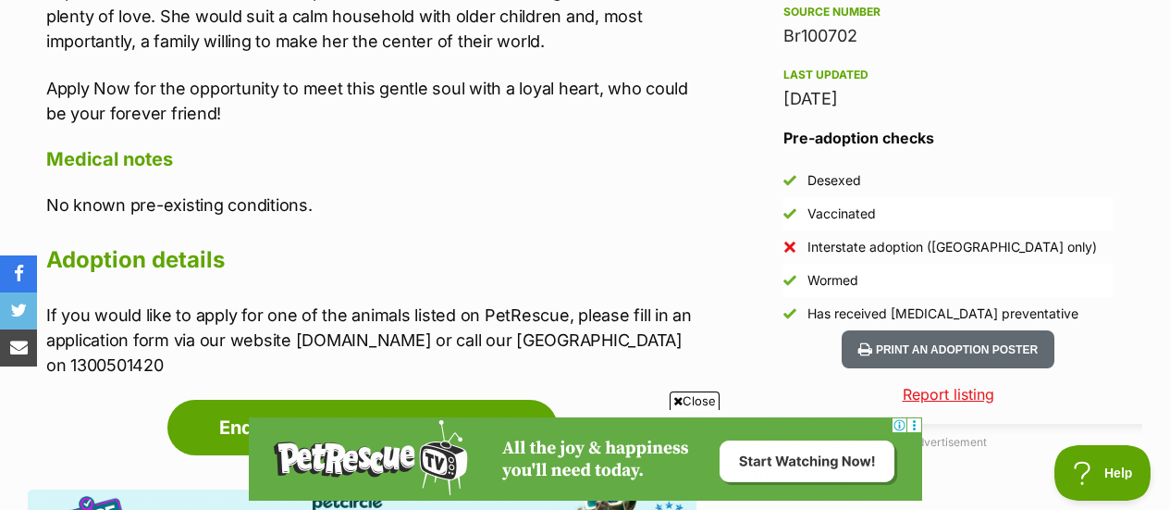
scroll to position [1757, 0]
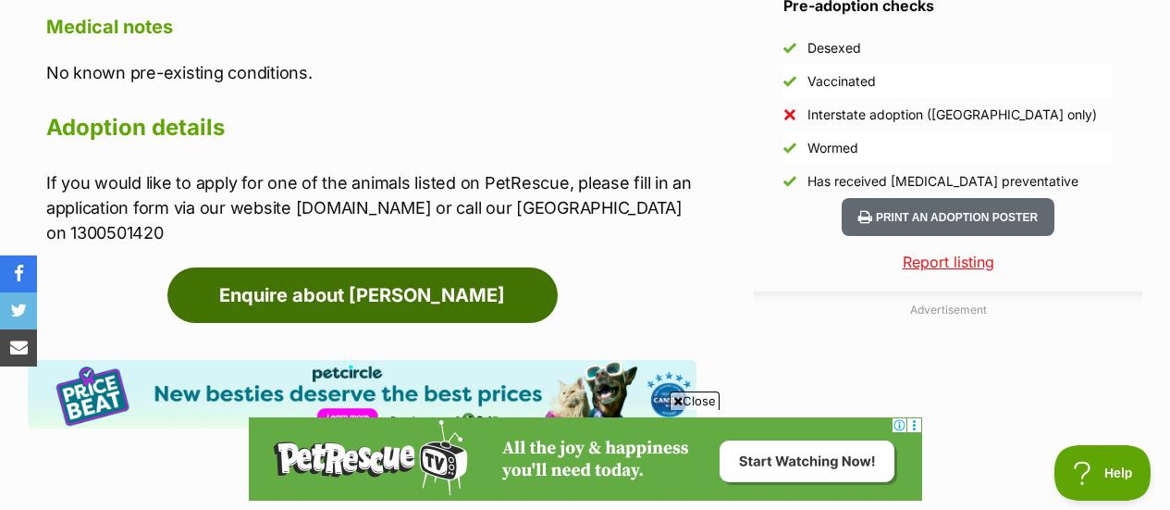
click at [370, 267] on link "Enquire about Yumi" at bounding box center [362, 294] width 390 height 55
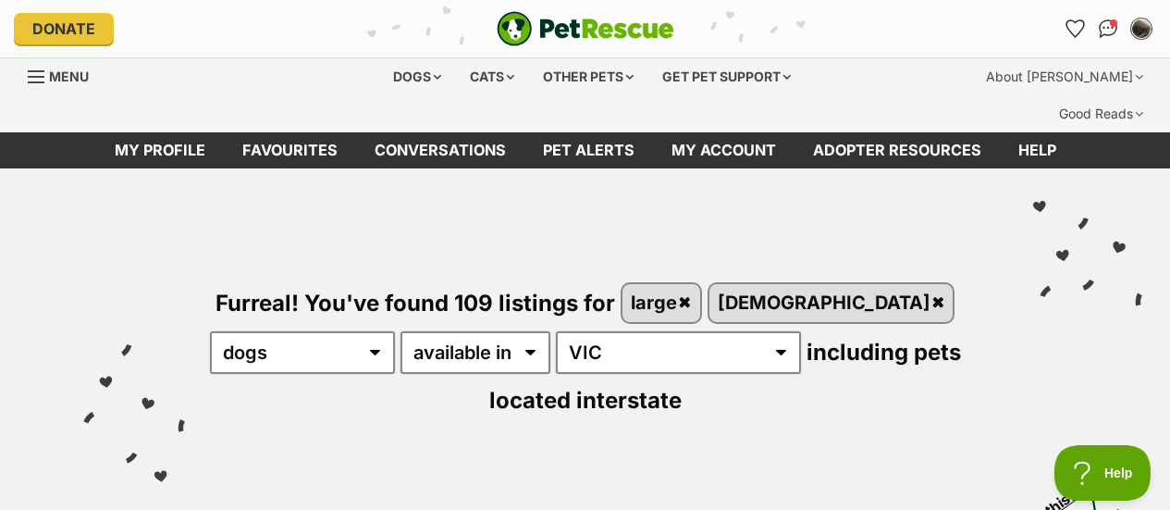
click at [1150, 15] on div "My account David Edit profile Log out Pet alerts Pet alert matches Account sett…" at bounding box center [1142, 29] width 30 height 30
click at [1140, 43] on button "My account" at bounding box center [1142, 28] width 38 height 38
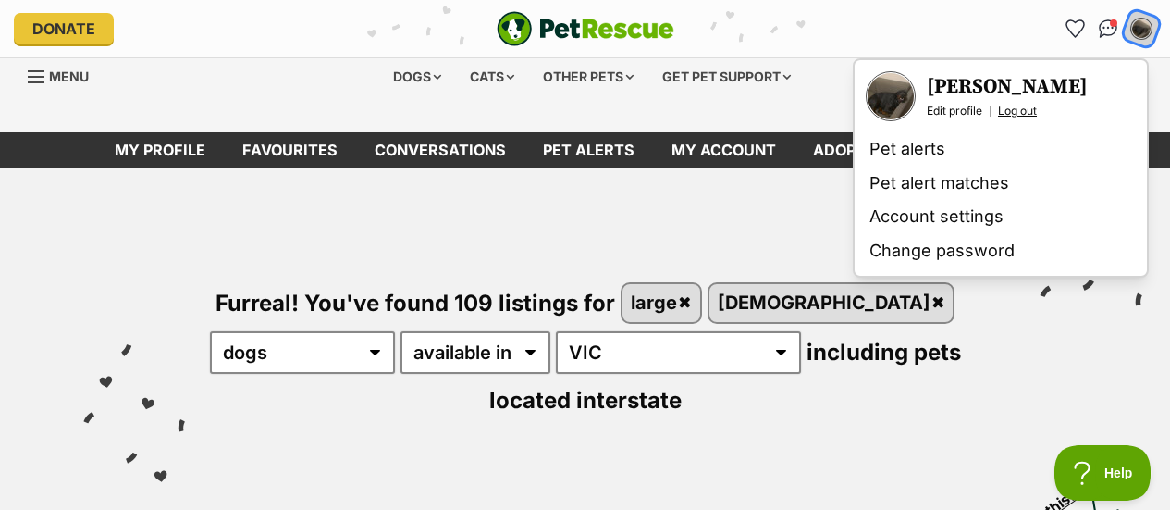
click at [1025, 109] on link "Log out" at bounding box center [1017, 111] width 39 height 15
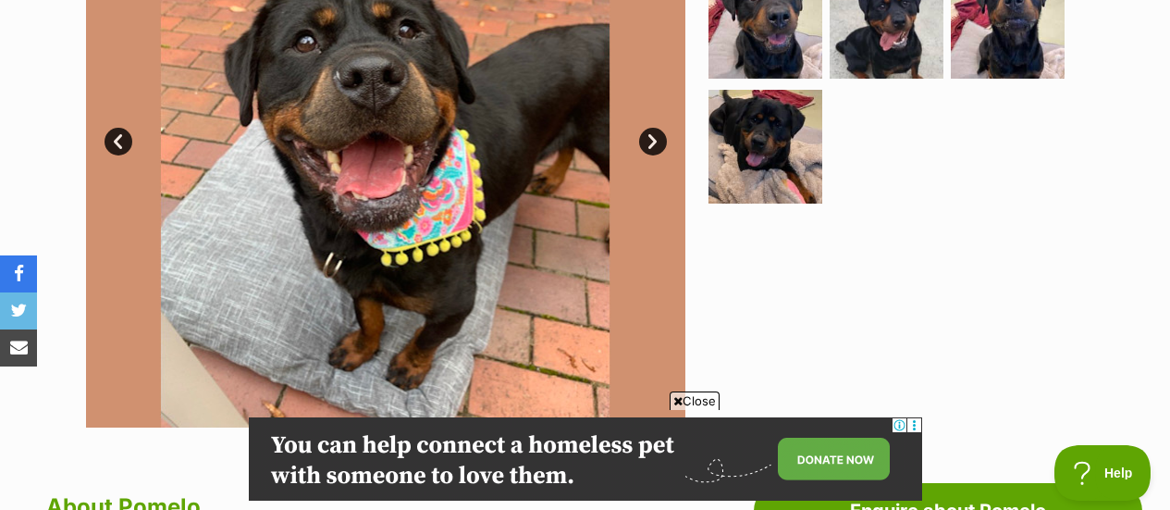
scroll to position [555, 0]
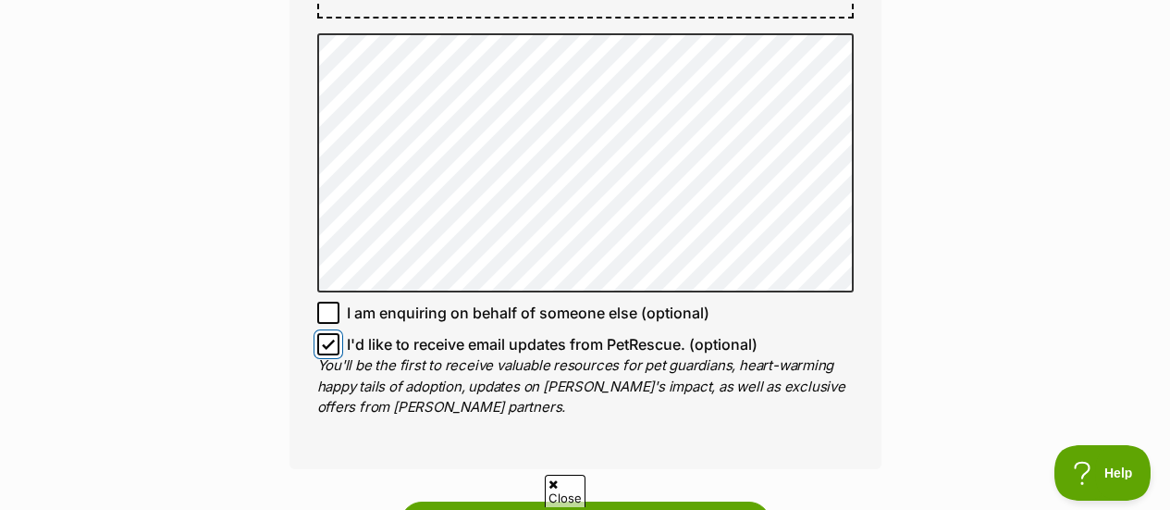
click at [328, 333] on input "I'd like to receive email updates from PetRescue. (optional)" at bounding box center [328, 344] width 22 height 22
checkbox input "false"
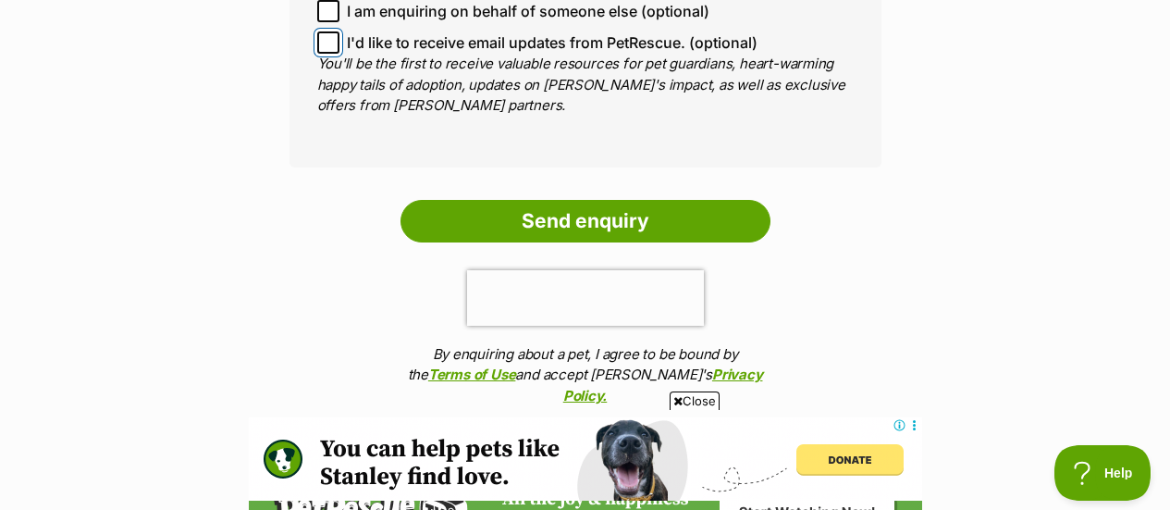
scroll to position [1665, 0]
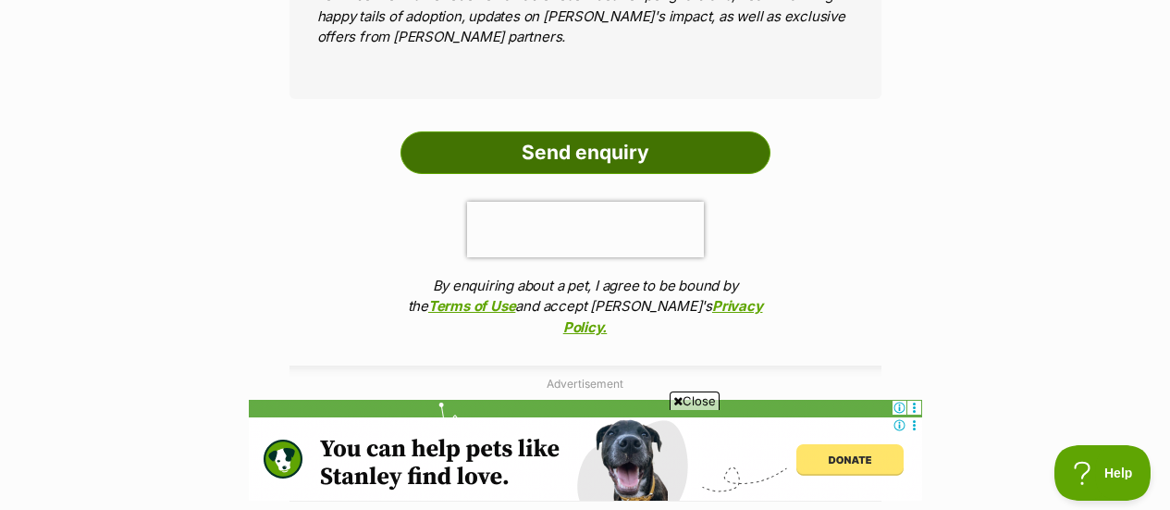
click at [677, 131] on input "Send enquiry" at bounding box center [586, 152] width 370 height 43
